Goal: Task Accomplishment & Management: Complete application form

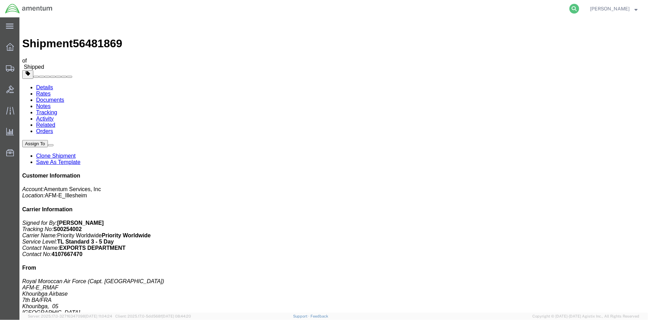
click at [579, 9] on icon at bounding box center [574, 9] width 10 height 10
click at [394, 9] on input "search" at bounding box center [463, 8] width 211 height 17
paste input "DCO-25232-167094"
type input "DCO-25232-167094"
click at [579, 9] on icon at bounding box center [574, 9] width 10 height 10
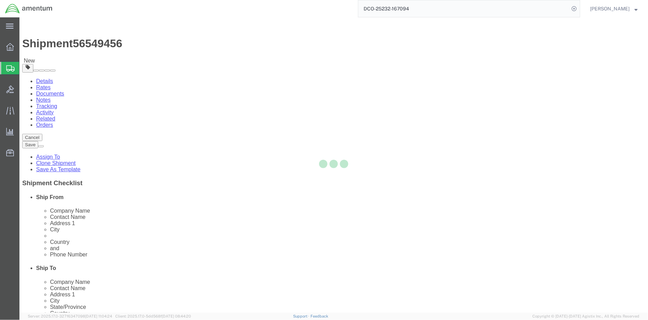
select select "42637"
select select
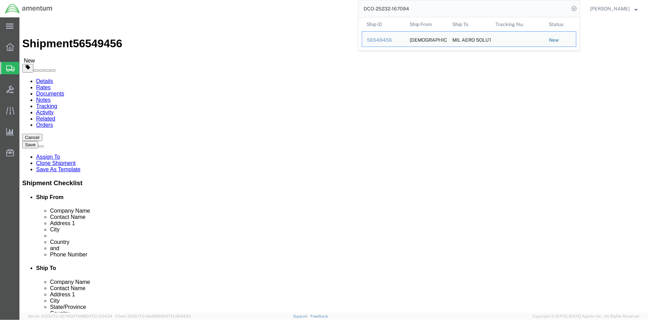
click input "text"
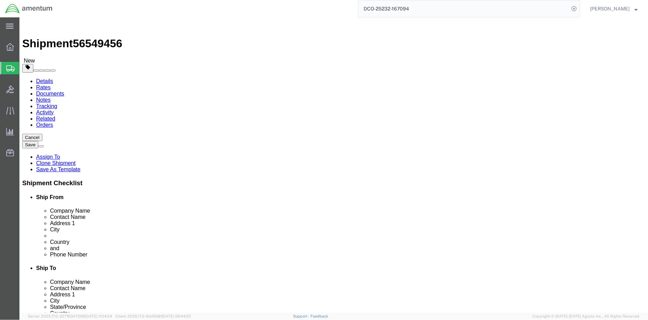
type input "[PERSON_NAME][EMAIL_ADDRESS][DOMAIN_NAME]"
select select
drag, startPoint x: 132, startPoint y: 283, endPoint x: 83, endPoint y: 268, distance: 51.2
click div "Location My Profile Location 1002-4122-6 1006-5256-0 1026-8910-0 1281-0560-3 13…"
click input "checkbox"
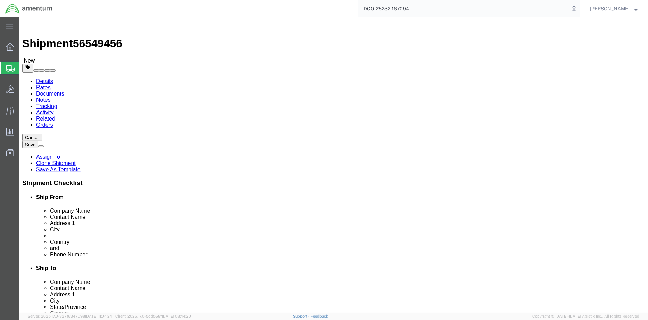
checkbox input "false"
click link "ADDITIONAL INFORMATION"
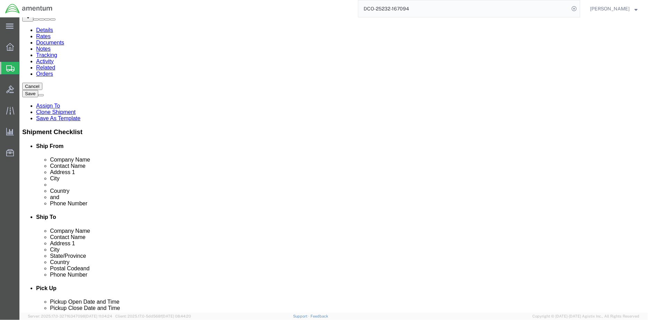
scroll to position [116, 0]
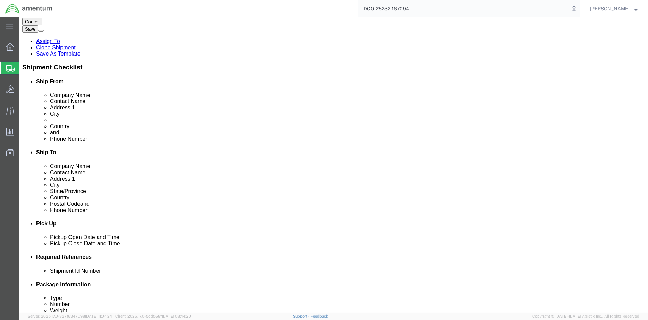
type input "mi"
click div "Location Type Military Base Select Business No Loading Dock Business Business w…"
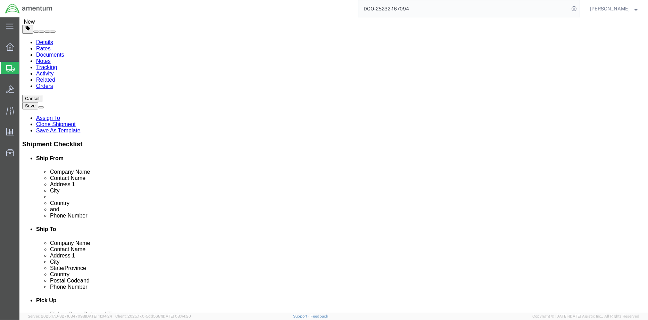
scroll to position [39, 0]
click input ","
click input "21 KEYLAND CA."
click input "21 KEYLAND Court"
type input "21 Keyland Court"
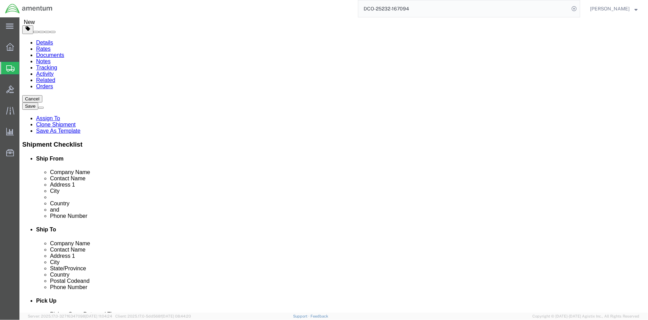
click div "Ship From Location Location My Profile Location 1002-4122-6 1006-5256-0 1026-89…"
click input "text"
paste input "Mike@milaerosolutions.com"
type input "Mike@milaerosolutions.com"
click button "Save"
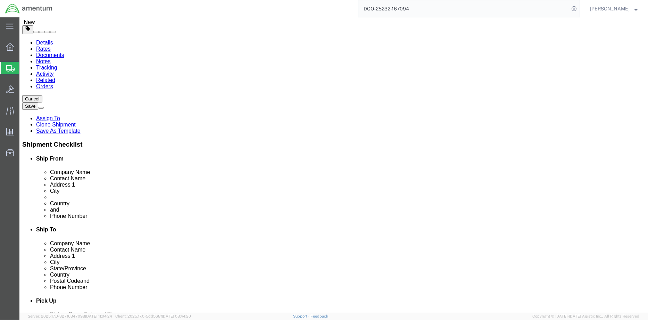
click input "checkbox"
checkbox input "false"
click button "Save"
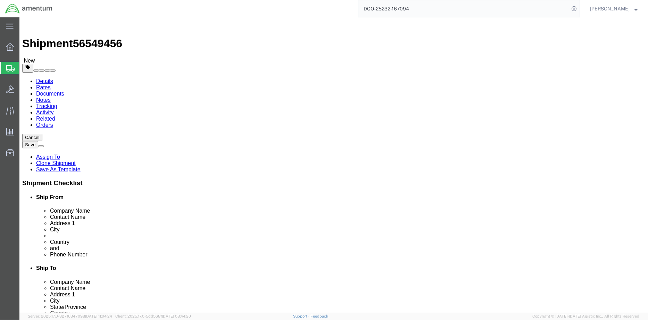
click icon
click dd "13965.00 USD"
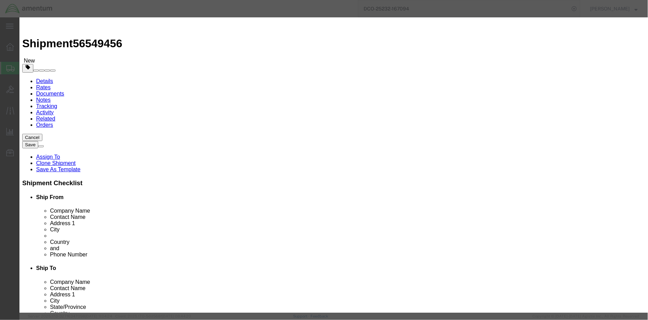
click input "text"
paste input "18935"
type input "18935"
click button "Save & Close"
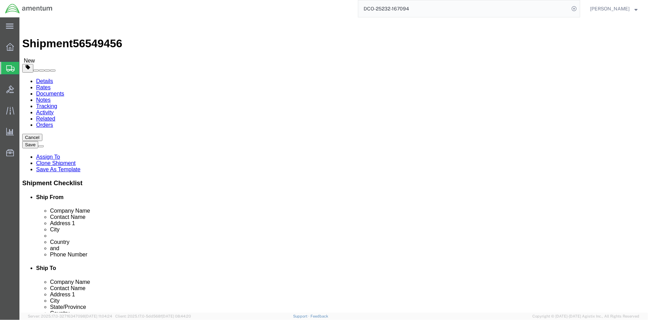
click icon
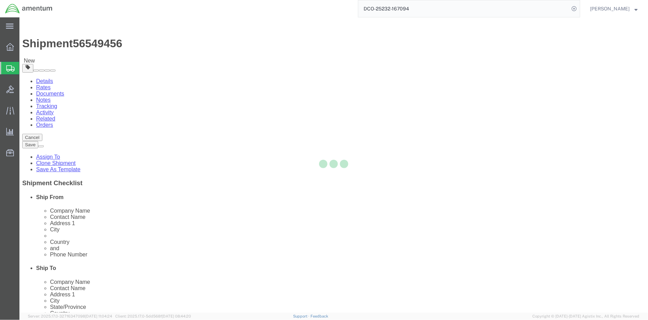
select select
select select "DEPARTMENT"
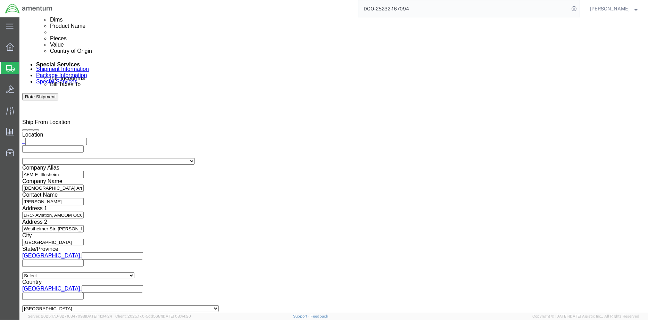
scroll to position [386, 0]
click input "text"
type input "[PERSON_NAME][EMAIL_ADDRESS][DOMAIN_NAME]"
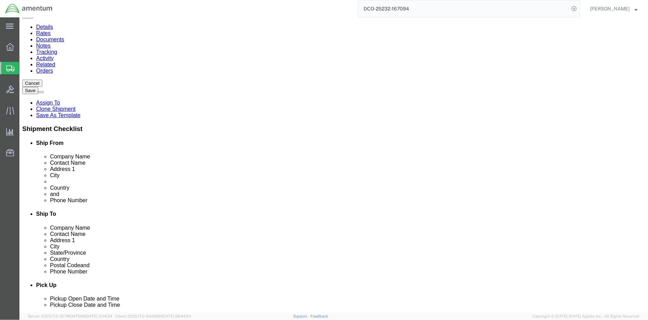
scroll to position [0, 0]
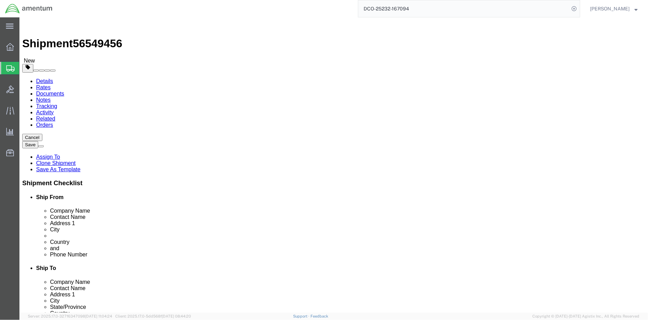
click button "Save"
click button "Rate Shipment"
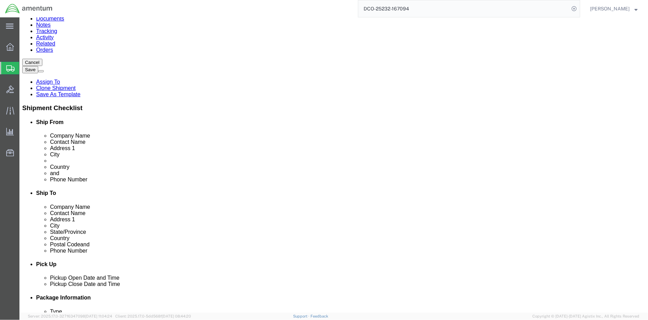
scroll to position [77, 0]
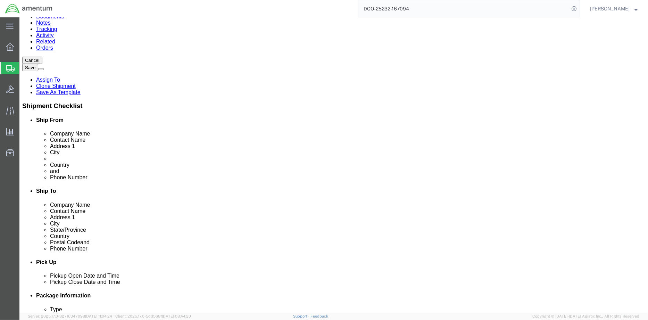
click input "text"
type input "25"
click input "631-648-9000 Ext: 25"
click input "631-648-9000"
click input "+1631-648-9000"
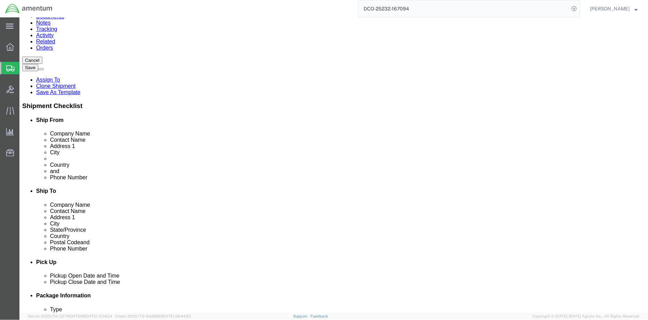
click input "+1631648-9000"
type input "+16316489000"
click button "Save"
click button "Rate Shipment"
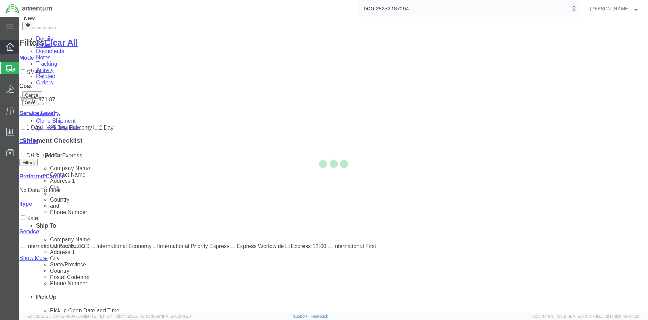
scroll to position [0, 0]
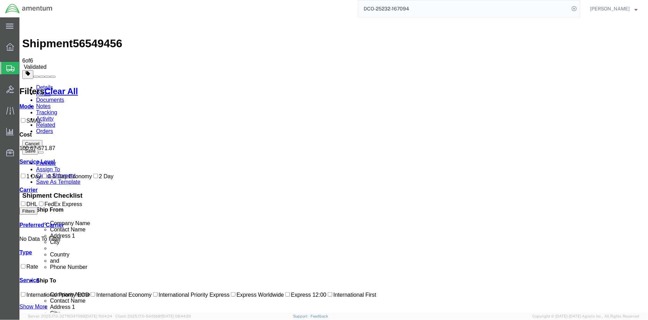
drag, startPoint x: 247, startPoint y: 85, endPoint x: 261, endPoint y: 85, distance: 13.6
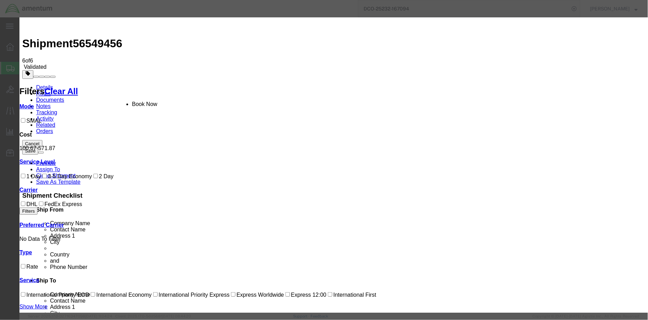
drag, startPoint x: 248, startPoint y: 92, endPoint x: 355, endPoint y: 147, distance: 120.8
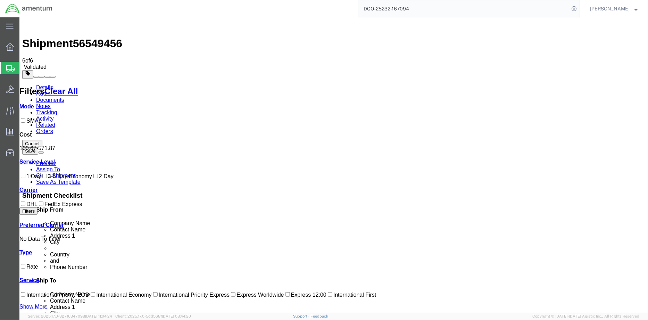
drag, startPoint x: 240, startPoint y: 88, endPoint x: 319, endPoint y: 93, distance: 79.3
drag, startPoint x: 190, startPoint y: 84, endPoint x: 169, endPoint y: 86, distance: 20.9
